Goal: Task Accomplishment & Management: Manage account settings

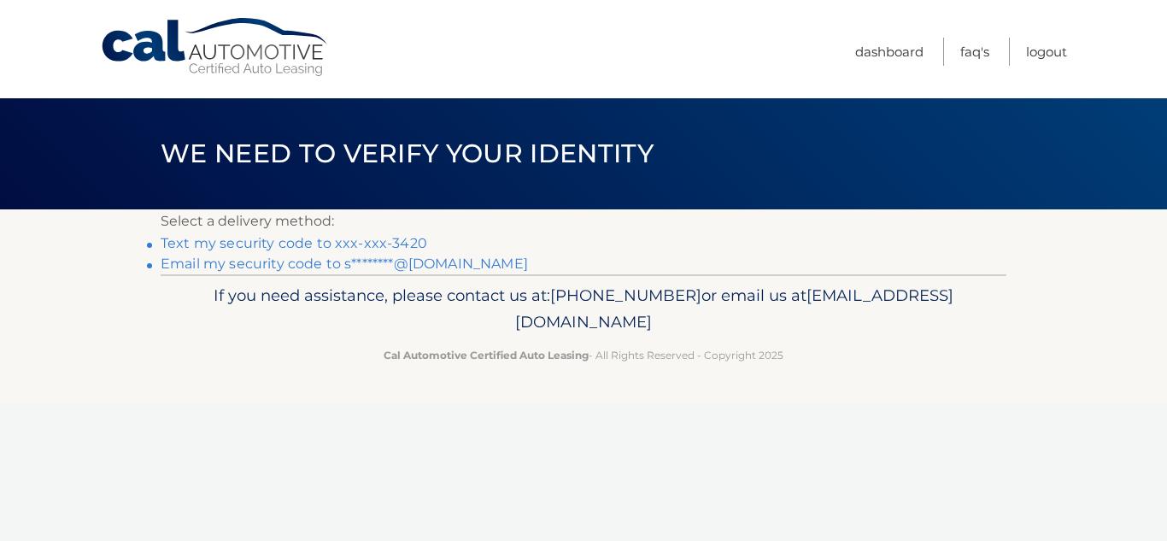
click at [379, 244] on link "Text my security code to xxx-xxx-3420" at bounding box center [294, 243] width 267 height 16
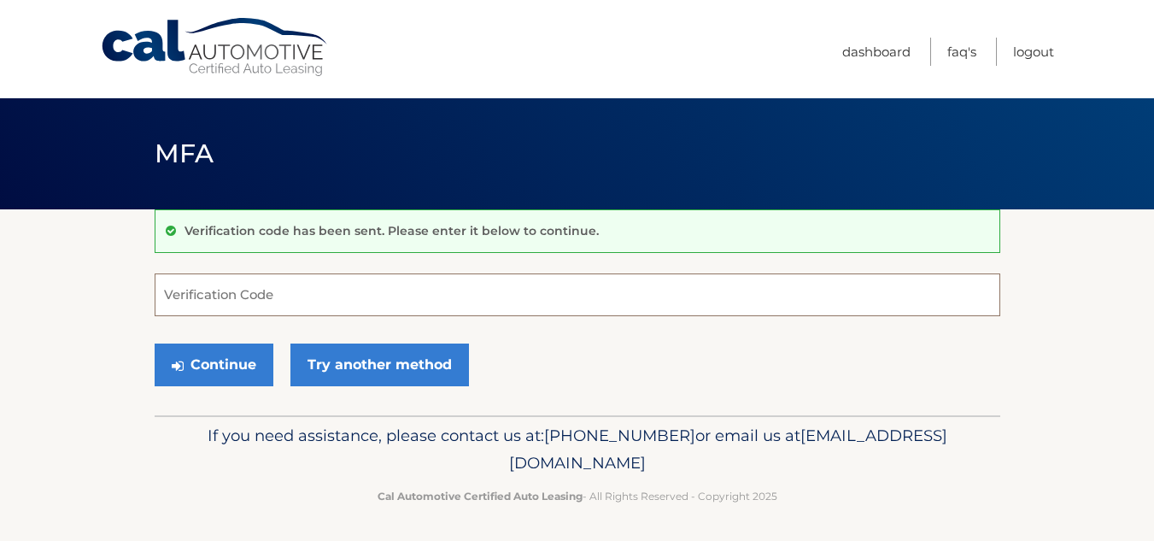
click at [413, 309] on input "Verification Code" at bounding box center [578, 294] width 846 height 43
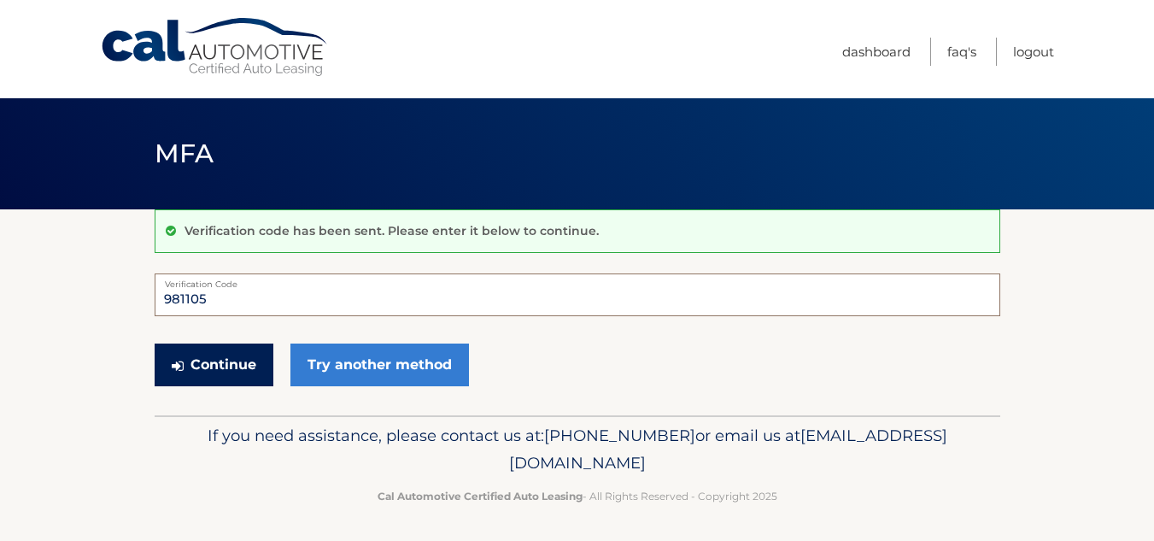
type input "981105"
click at [184, 370] on button "Continue" at bounding box center [214, 364] width 119 height 43
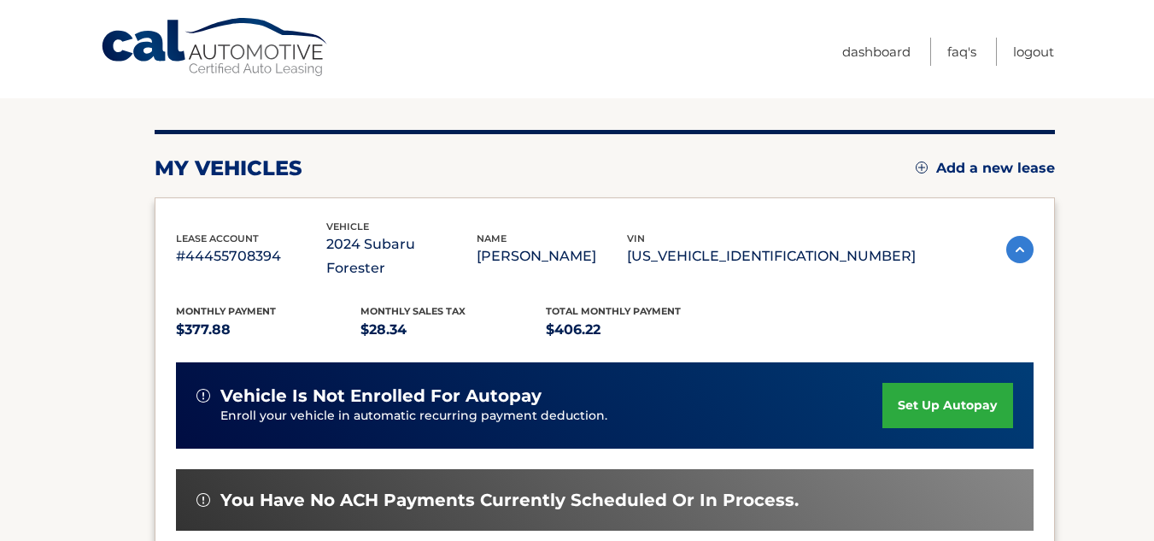
scroll to position [171, 0]
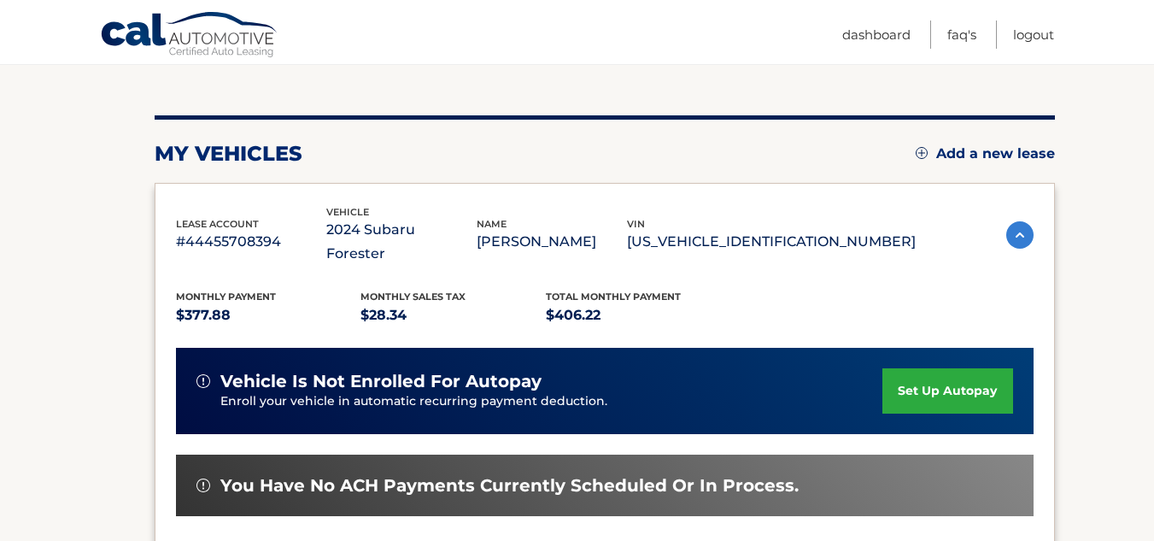
click at [525, 303] on p "$28.34" at bounding box center [453, 315] width 185 height 24
click at [582, 303] on p "$406.22" at bounding box center [638, 315] width 185 height 24
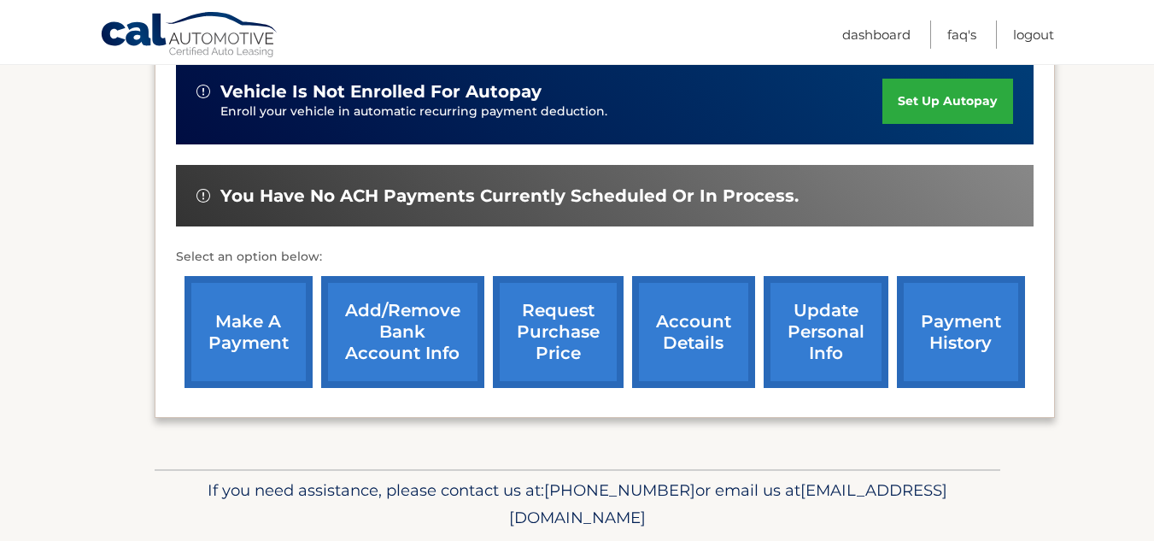
scroll to position [495, 0]
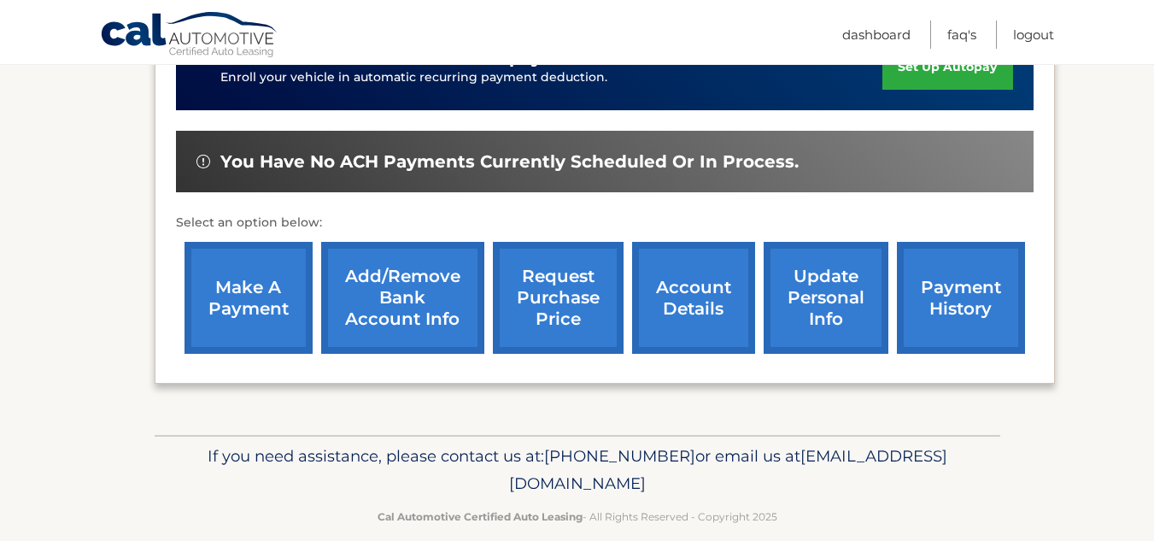
click at [172, 261] on div "lease account #44455708394 vehicle 2024 Subaru Forester name SHARA VEDA vin JF2…" at bounding box center [605, 121] width 901 height 525
click at [261, 266] on link "make a payment" at bounding box center [249, 298] width 128 height 112
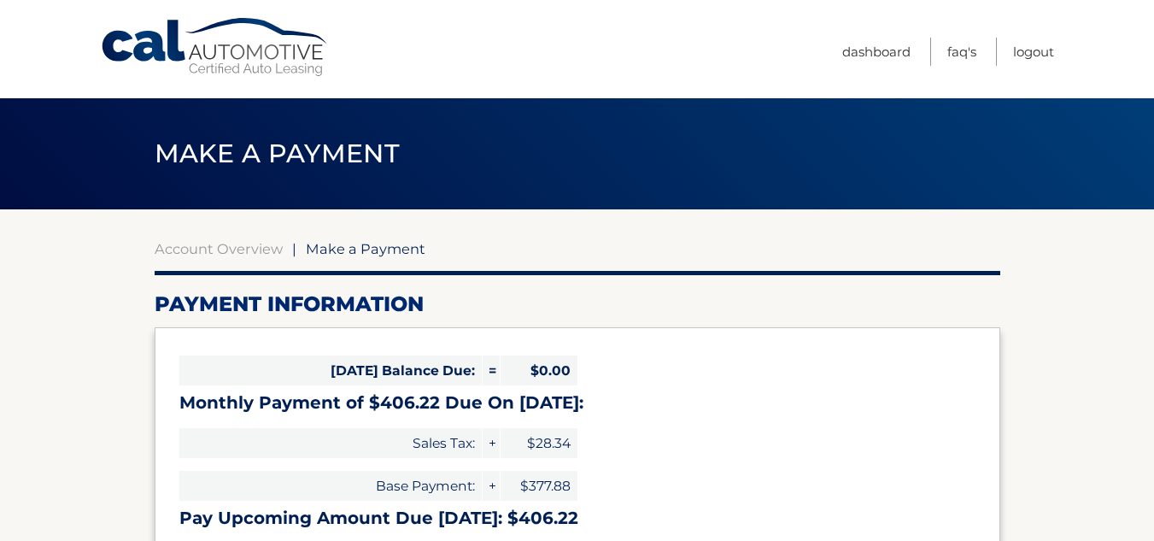
select select "NjY1ZmJmN2MtYzBiZi00OTVhLTk0ZjMtNTY4NmE2YmU0OGFh"
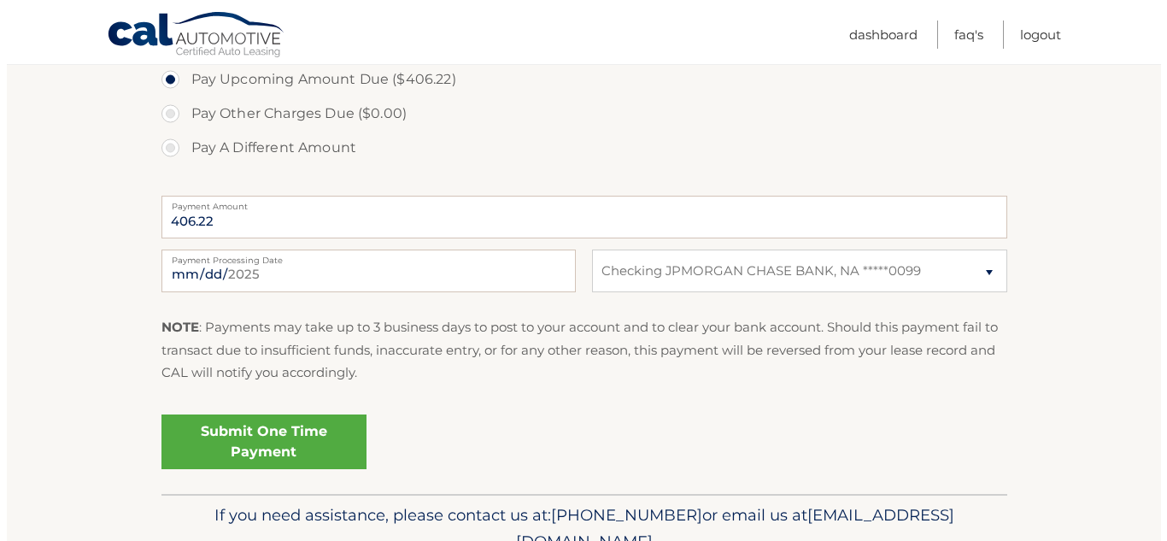
scroll to position [598, 0]
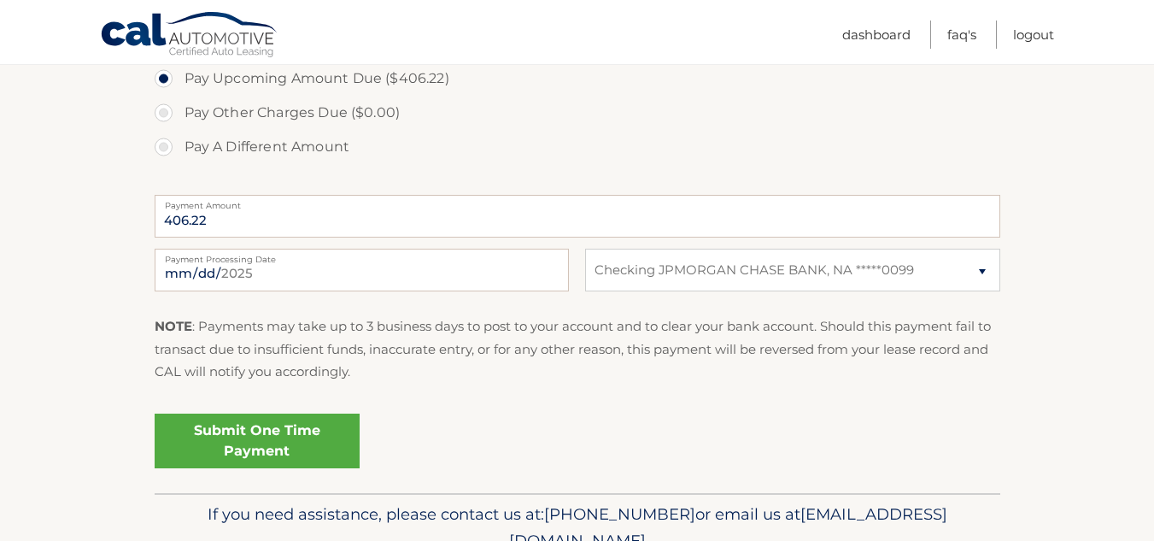
click at [288, 445] on link "Submit One Time Payment" at bounding box center [257, 441] width 205 height 55
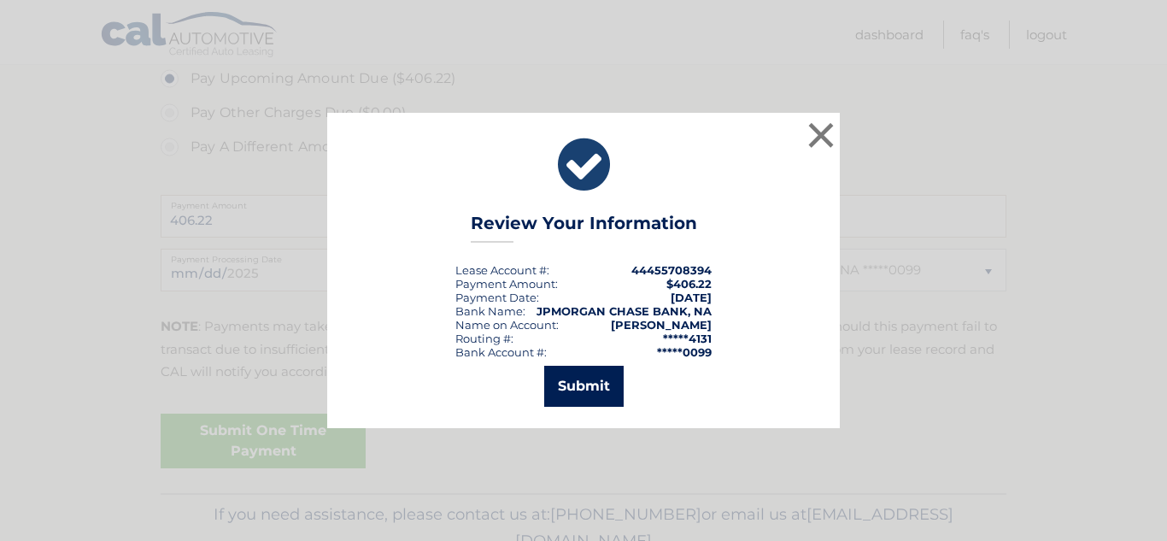
click at [569, 399] on button "Submit" at bounding box center [583, 386] width 79 height 41
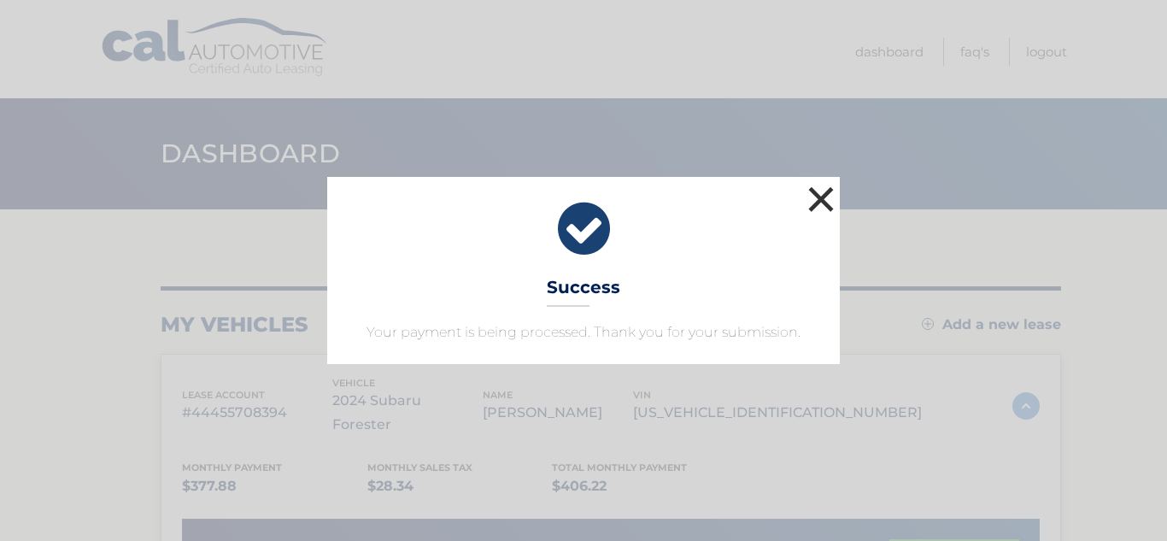
click at [821, 204] on button "×" at bounding box center [821, 199] width 34 height 34
